Goal: Find contact information: Find contact information

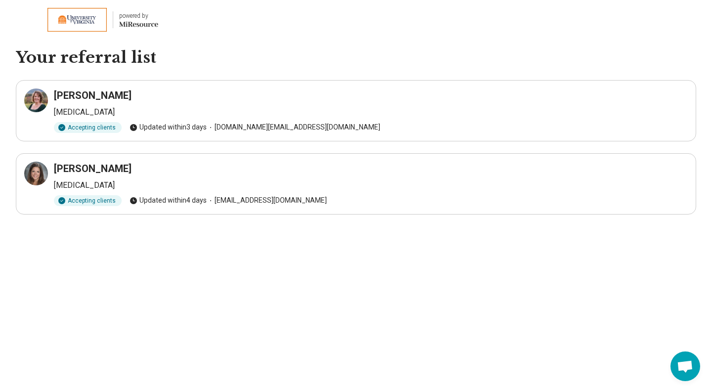
click at [76, 101] on h3 "Jennifer Beard" at bounding box center [93, 96] width 78 height 14
click at [86, 124] on div "Accepting clients" at bounding box center [88, 127] width 68 height 11
click at [71, 170] on h3 "[PERSON_NAME]" at bounding box center [93, 169] width 78 height 14
click at [86, 169] on h3 "[PERSON_NAME]" at bounding box center [93, 169] width 78 height 14
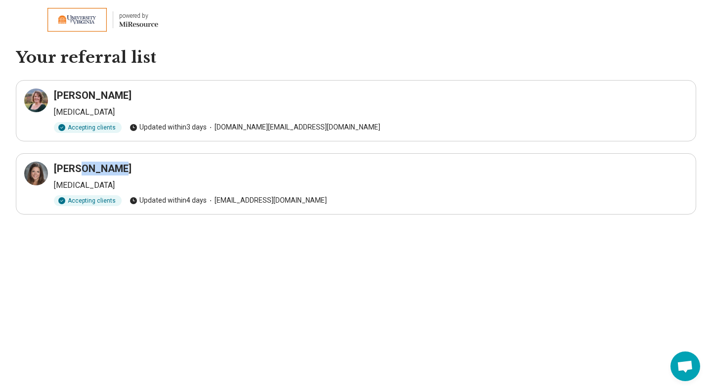
click at [86, 169] on h3 "[PERSON_NAME]" at bounding box center [93, 169] width 78 height 14
click at [79, 94] on h3 "Jennifer Beard" at bounding box center [93, 96] width 78 height 14
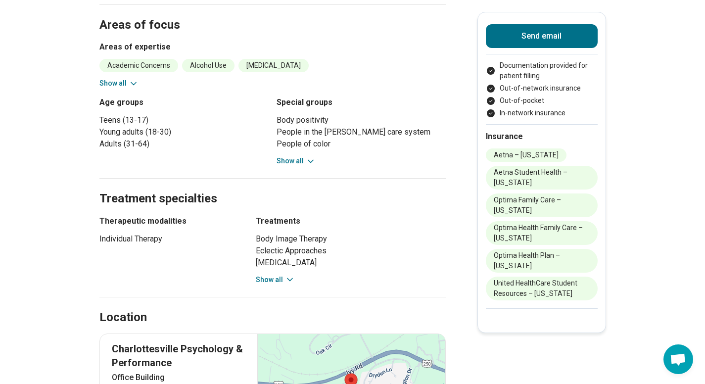
scroll to position [384, 0]
click at [265, 278] on button "Show all" at bounding box center [275, 279] width 39 height 10
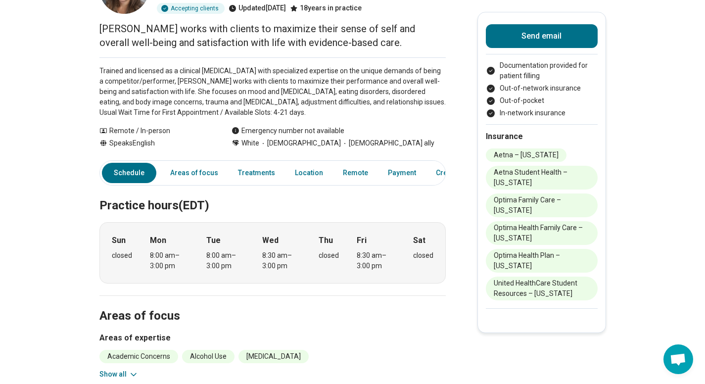
scroll to position [0, 0]
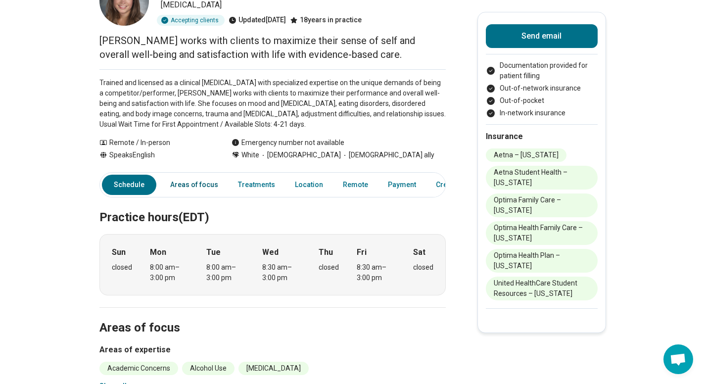
click at [183, 180] on link "Areas of focus" at bounding box center [194, 185] width 60 height 20
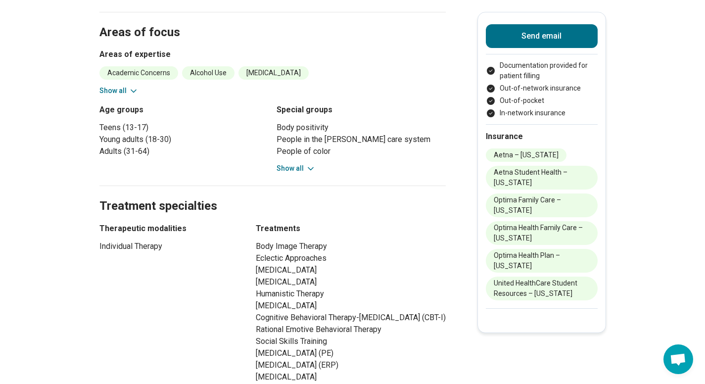
scroll to position [376, 0]
click at [136, 90] on icon at bounding box center [134, 91] width 10 height 10
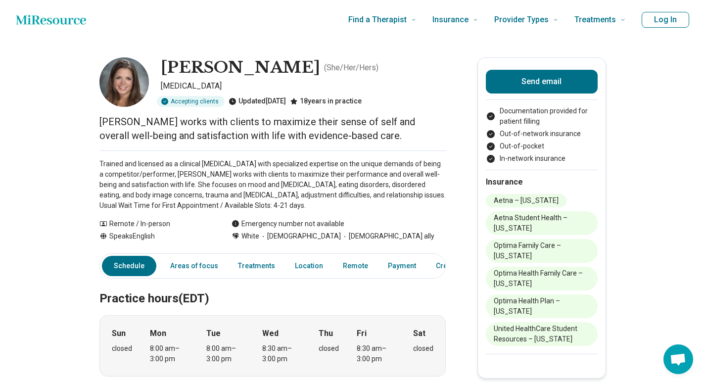
scroll to position [0, 0]
